Goal: Check status

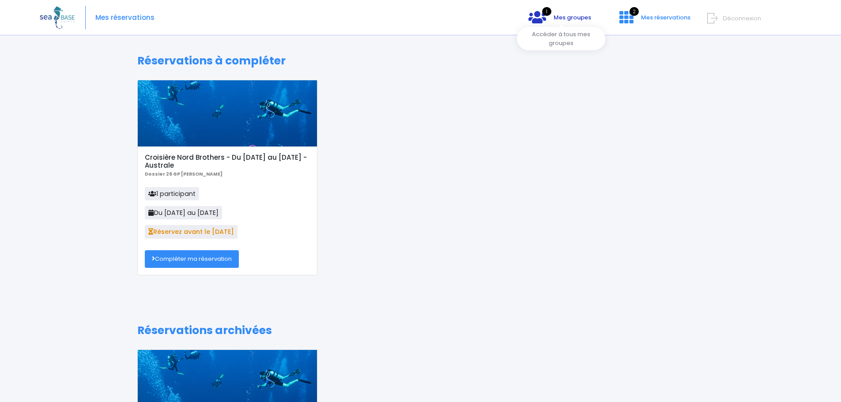
click at [572, 19] on span "Mes groupes" at bounding box center [572, 17] width 38 height 8
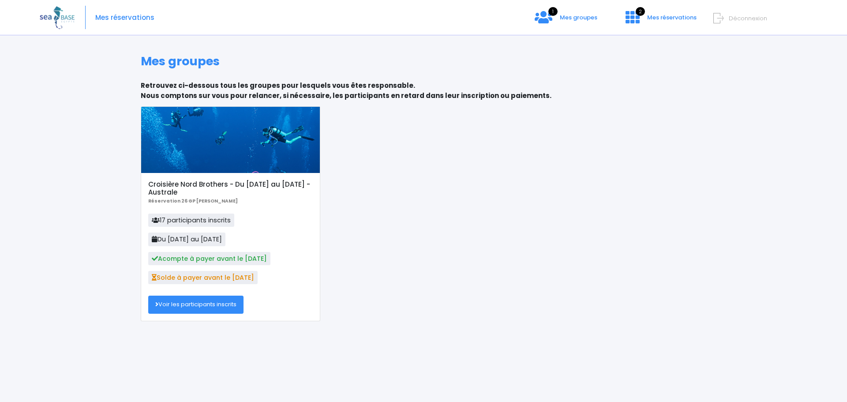
click at [197, 304] on link "Voir les participants inscrits" at bounding box center [195, 305] width 95 height 18
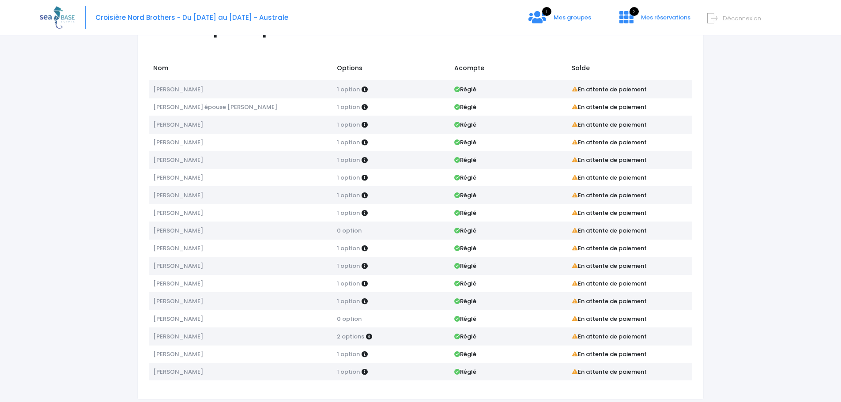
scroll to position [68, 0]
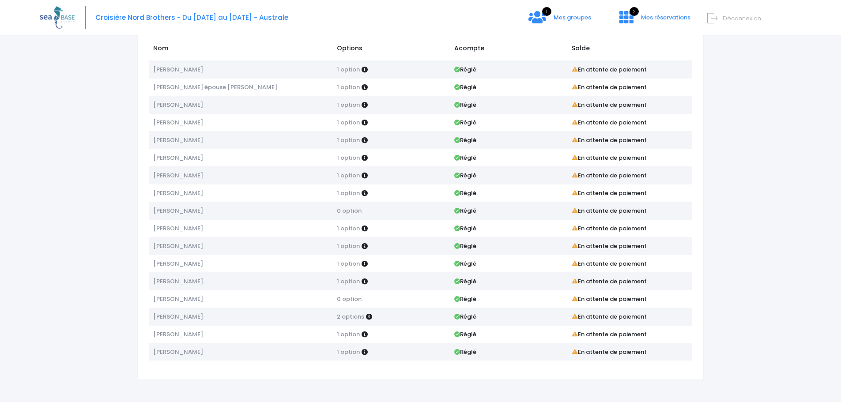
drag, startPoint x: 493, startPoint y: 126, endPoint x: 190, endPoint y: 148, distance: 304.0
click at [173, 126] on tr "Fabrice Laquerriere 1 option Réglé En attente de paiement" at bounding box center [420, 122] width 543 height 18
click at [243, 289] on td "Joaquin REYNES" at bounding box center [241, 281] width 184 height 18
